Goal: Book appointment/travel/reservation

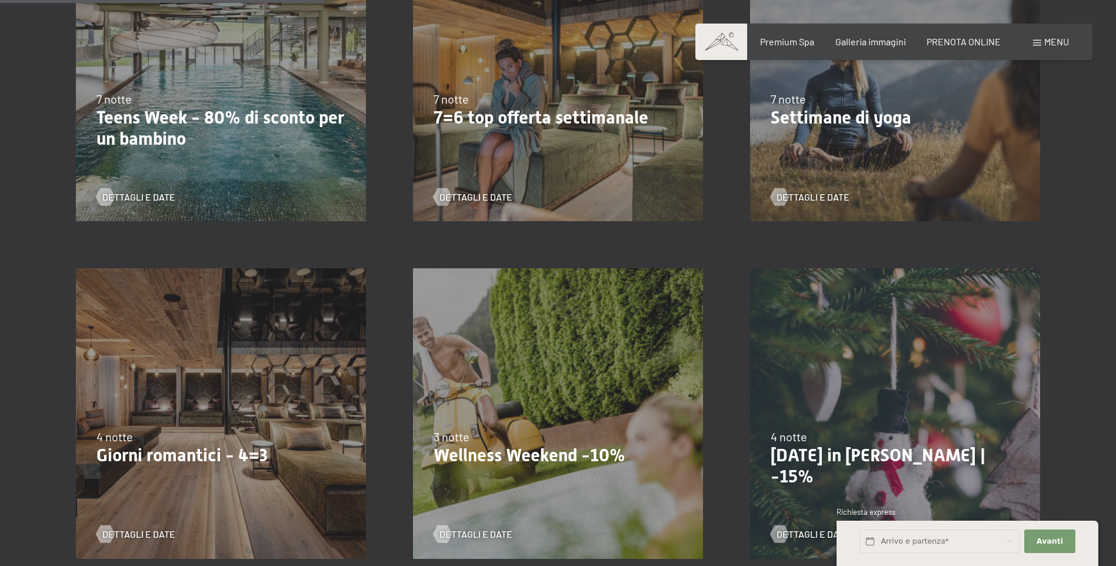
scroll to position [824, 0]
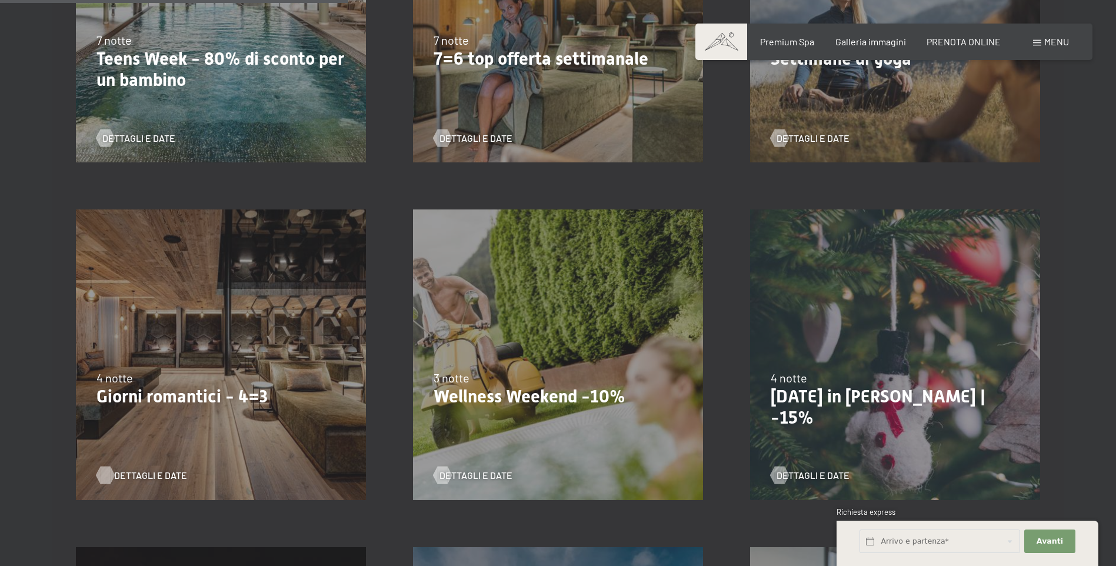
click at [135, 476] on span "Dettagli e Date" at bounding box center [150, 475] width 73 height 13
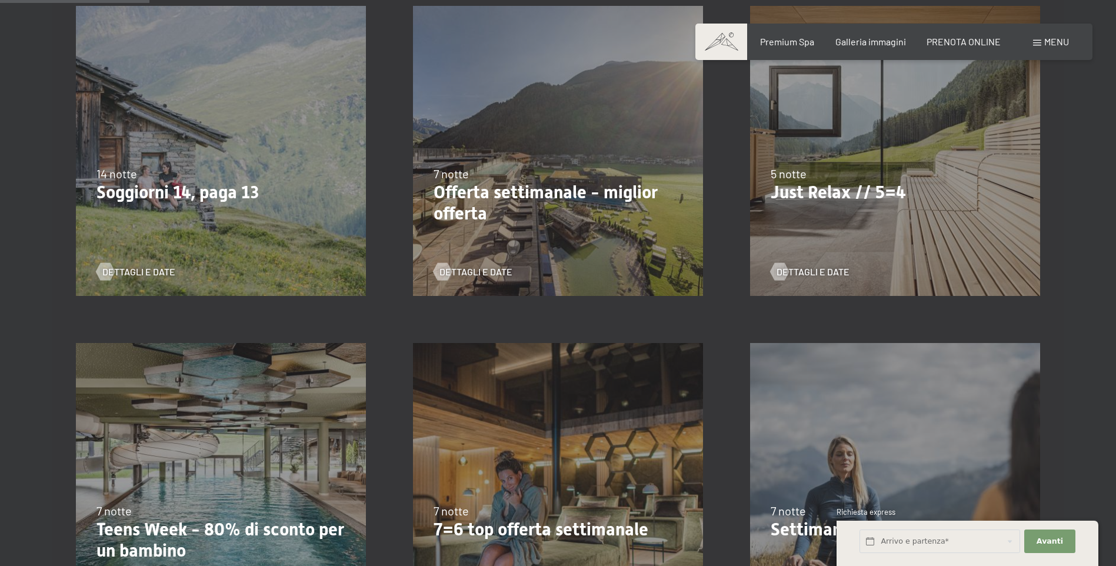
scroll to position [294, 0]
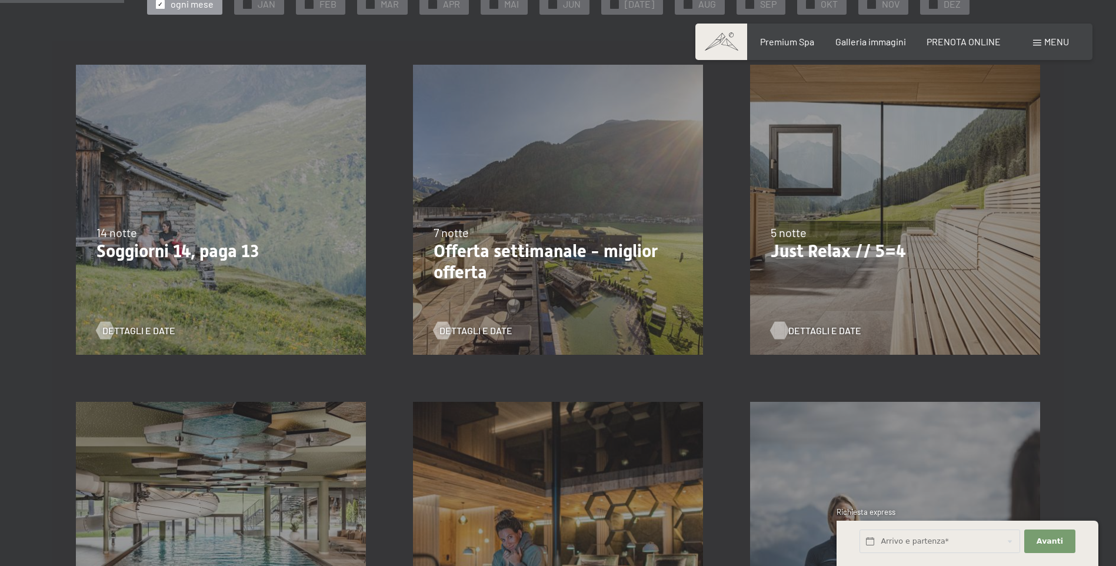
click at [815, 328] on span "Dettagli e Date" at bounding box center [824, 330] width 73 height 13
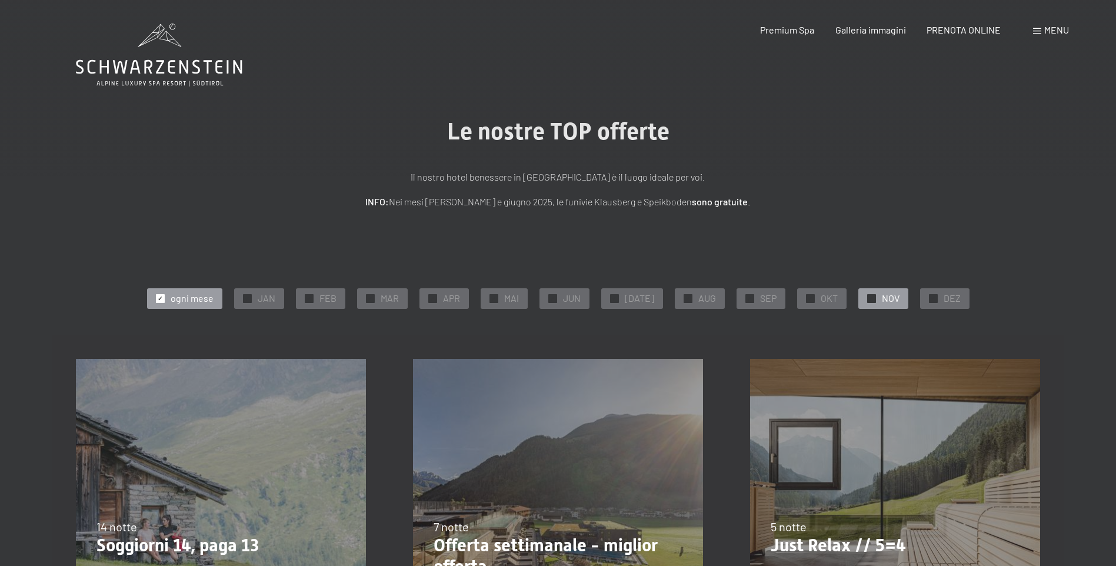
click at [882, 296] on span "NOV" at bounding box center [891, 298] width 18 height 13
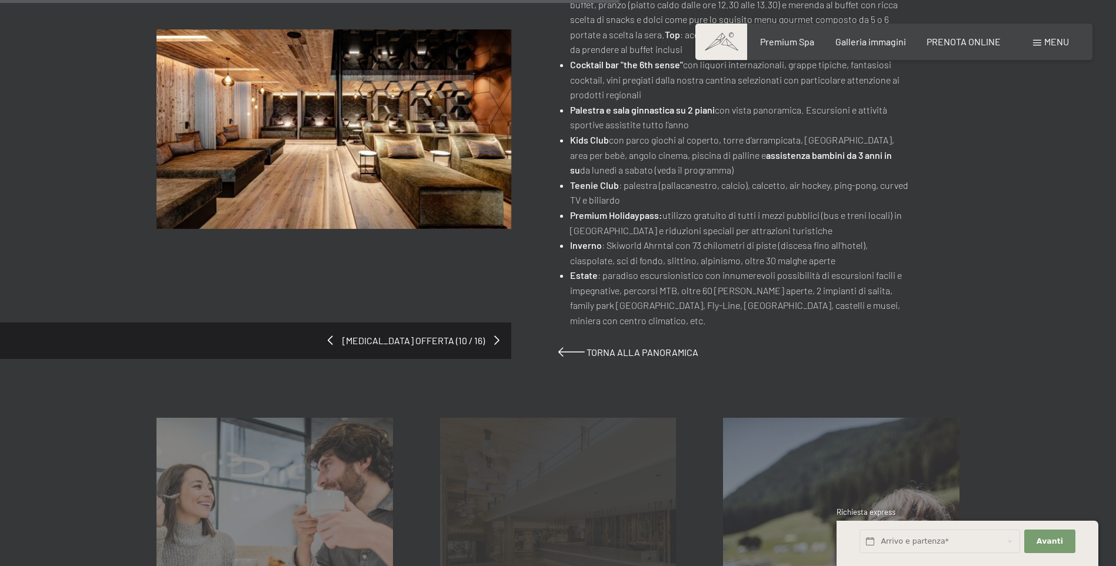
scroll to position [765, 0]
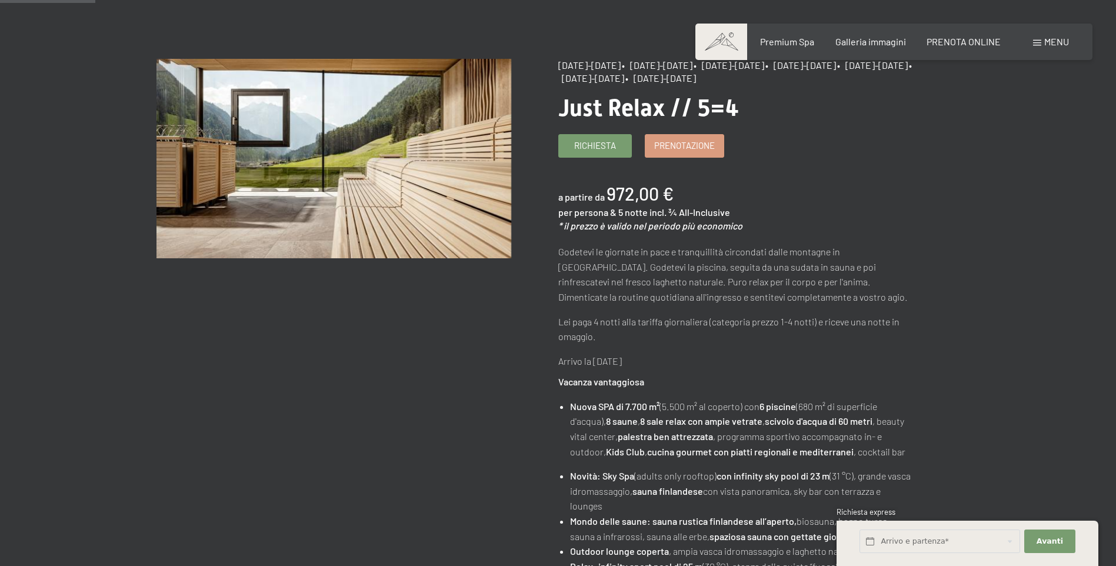
scroll to position [177, 0]
